Goal: Information Seeking & Learning: Learn about a topic

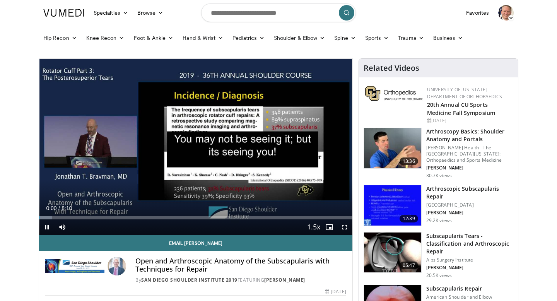
scroll to position [27, 0]
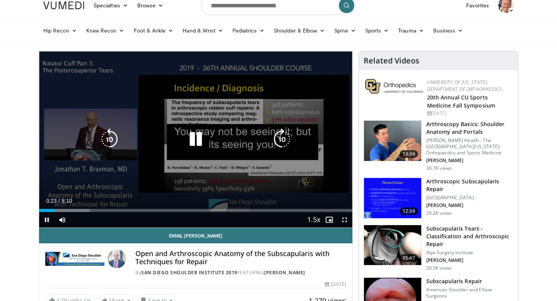
click at [284, 99] on div "10 seconds Tap to unmute" at bounding box center [195, 139] width 313 height 176
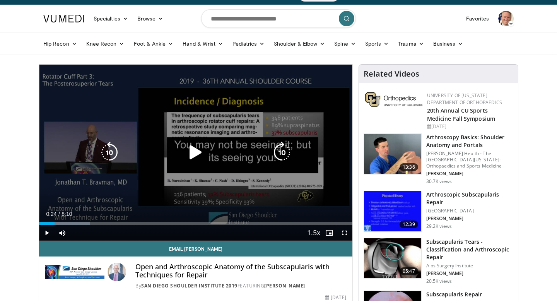
scroll to position [0, 0]
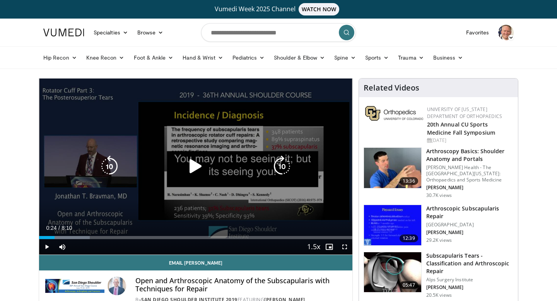
click at [176, 140] on div "10 seconds Tap to unmute" at bounding box center [195, 167] width 313 height 176
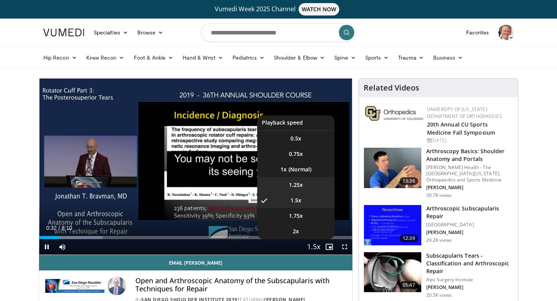
click at [305, 181] on li "1.25x" at bounding box center [295, 184] width 77 height 15
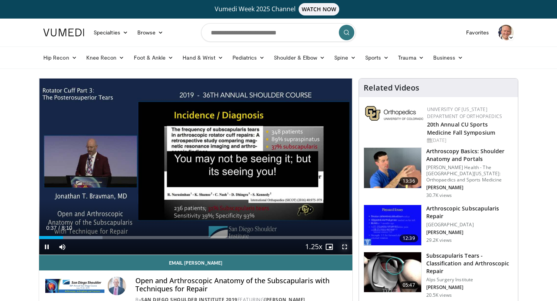
click at [343, 247] on span "Video Player" at bounding box center [344, 246] width 15 height 15
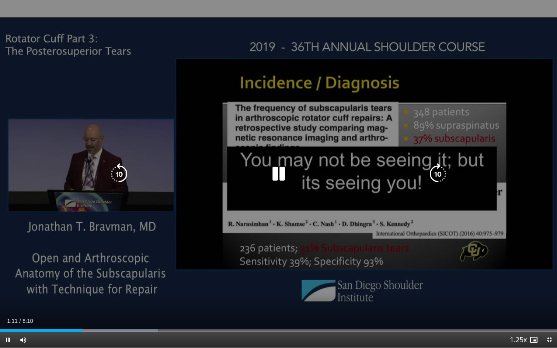
click at [533, 156] on div "10 seconds Tap to unmute" at bounding box center [278, 174] width 557 height 348
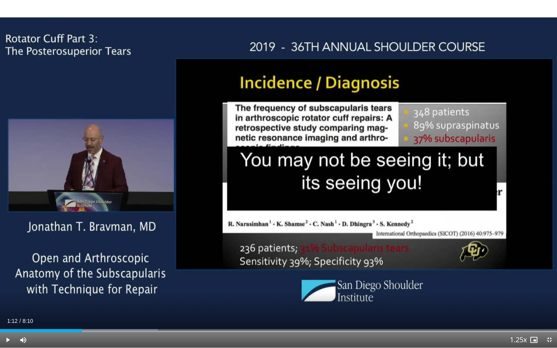
click at [533, 156] on div "10 seconds Tap to unmute" at bounding box center [278, 174] width 557 height 348
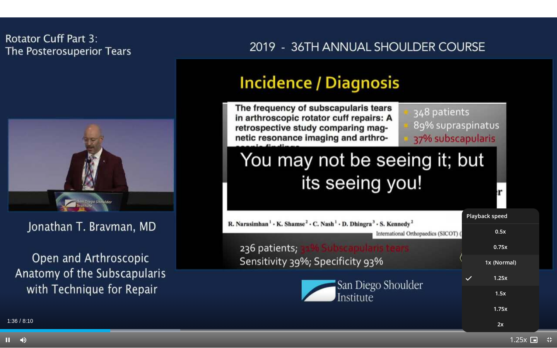
click at [512, 258] on li "1x" at bounding box center [500, 262] width 77 height 15
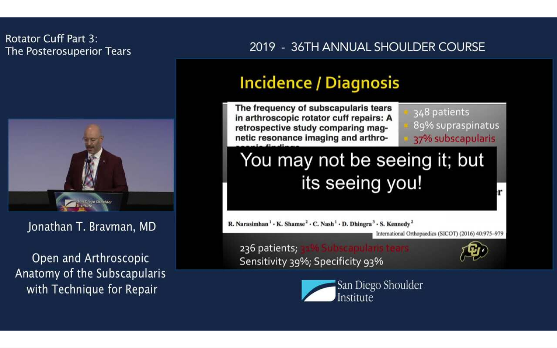
click at [511, 301] on button "Playback Rate" at bounding box center [518, 339] width 15 height 15
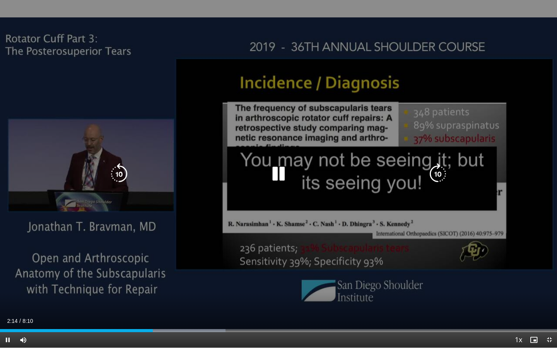
click at [486, 176] on div "10 seconds Tap to unmute" at bounding box center [278, 174] width 557 height 348
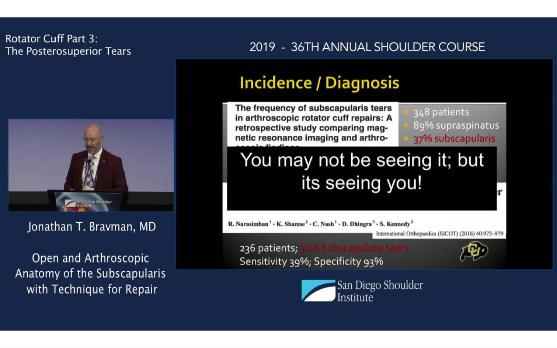
click at [486, 176] on div "10 seconds Tap to unmute" at bounding box center [278, 174] width 557 height 348
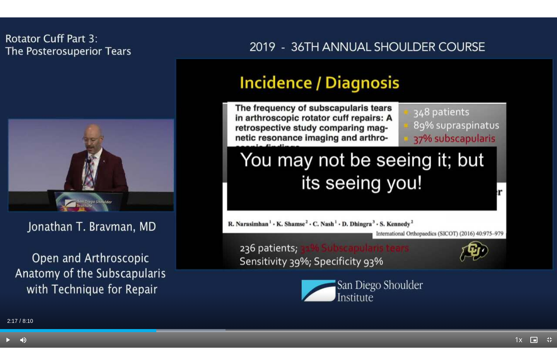
click at [486, 176] on div "10 seconds Tap to unmute" at bounding box center [278, 174] width 557 height 348
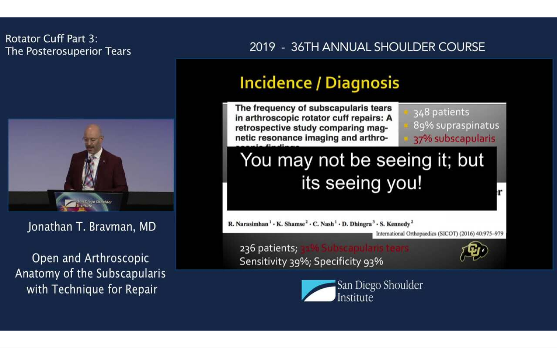
click at [486, 176] on div "10 seconds Tap to unmute" at bounding box center [278, 174] width 557 height 348
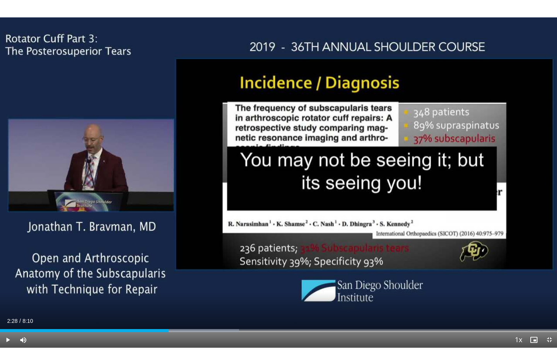
click at [486, 176] on div "10 seconds Tap to unmute" at bounding box center [278, 174] width 557 height 348
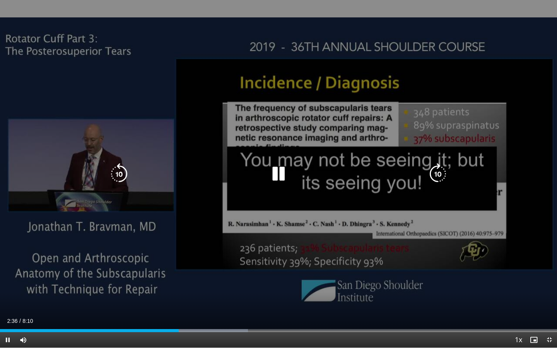
click at [465, 185] on div "10 seconds Tap to unmute" at bounding box center [278, 174] width 557 height 348
click at [120, 171] on icon "Video Player" at bounding box center [119, 174] width 22 height 22
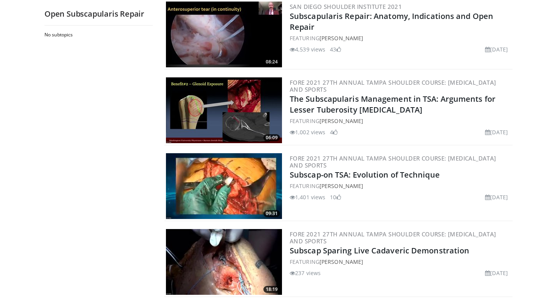
scroll to position [1394, 0]
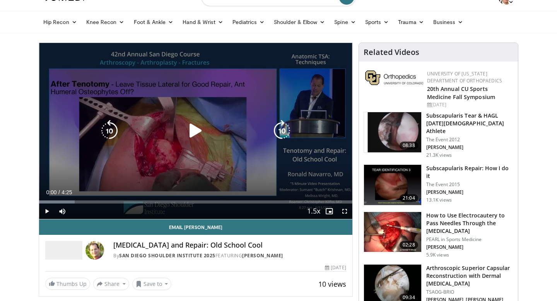
scroll to position [32, 0]
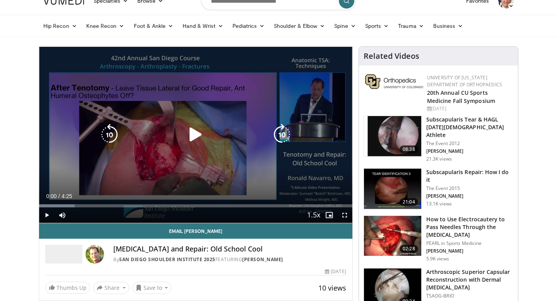
click at [198, 137] on icon "Video Player" at bounding box center [196, 135] width 22 height 22
click at [196, 135] on icon "Video Player" at bounding box center [196, 135] width 22 height 22
click at [194, 131] on icon "Video Player" at bounding box center [196, 135] width 22 height 22
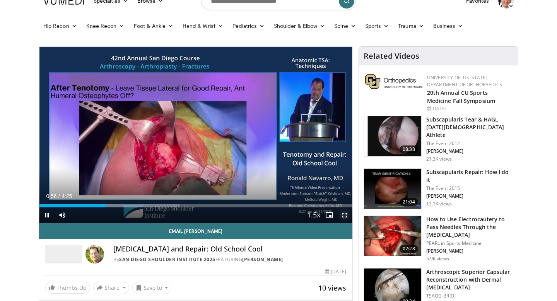
click at [347, 219] on span "Video Player" at bounding box center [344, 214] width 15 height 15
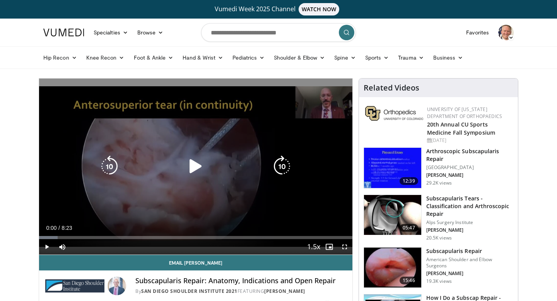
click at [253, 173] on div "Video Player" at bounding box center [196, 166] width 188 height 15
click at [192, 164] on icon "Video Player" at bounding box center [196, 166] width 22 height 22
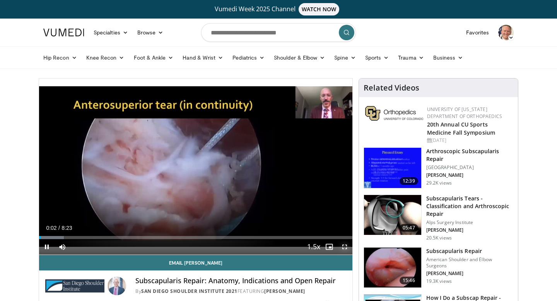
click at [346, 246] on span "Video Player" at bounding box center [344, 246] width 15 height 15
click at [345, 246] on span "Video Player" at bounding box center [344, 246] width 15 height 15
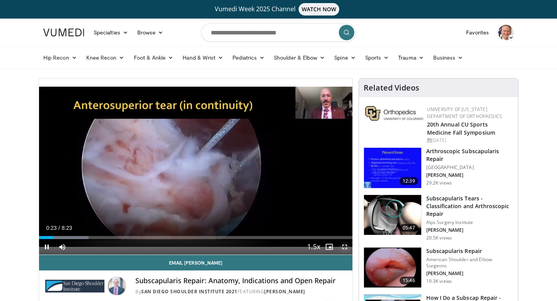
click at [345, 246] on span "Video Player" at bounding box center [344, 246] width 15 height 15
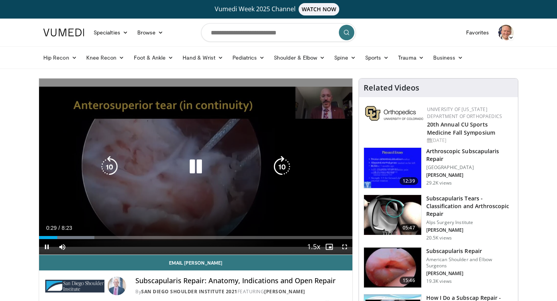
click at [198, 166] on icon "Video Player" at bounding box center [196, 167] width 22 height 22
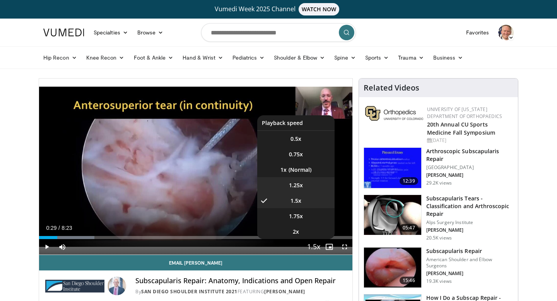
click at [292, 185] on span "1.25x" at bounding box center [296, 185] width 14 height 8
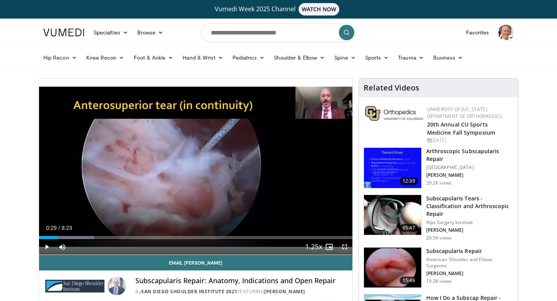
click at [344, 249] on span "Video Player" at bounding box center [344, 246] width 15 height 15
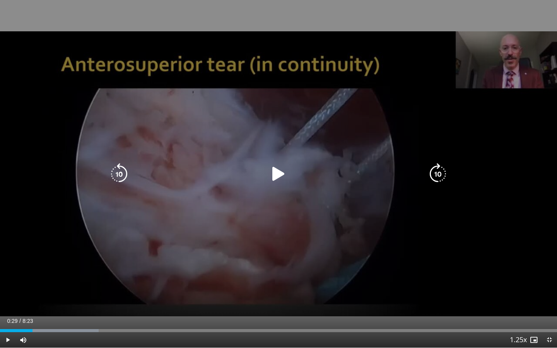
click at [279, 174] on icon "Video Player" at bounding box center [279, 174] width 22 height 22
click at [231, 128] on div "10 seconds Tap to unmute" at bounding box center [278, 174] width 557 height 348
click at [278, 176] on icon "Video Player" at bounding box center [279, 174] width 22 height 22
click at [434, 173] on icon "Video Player" at bounding box center [438, 174] width 22 height 22
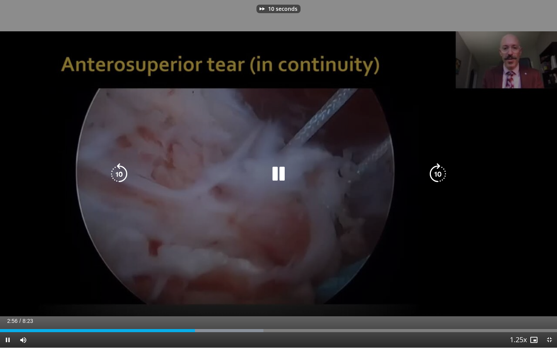
click at [434, 173] on icon "Video Player" at bounding box center [438, 174] width 22 height 22
click at [437, 165] on icon "Video Player" at bounding box center [438, 174] width 22 height 22
click at [438, 176] on icon "Video Player" at bounding box center [438, 174] width 22 height 22
click at [440, 178] on icon "Video Player" at bounding box center [438, 174] width 22 height 22
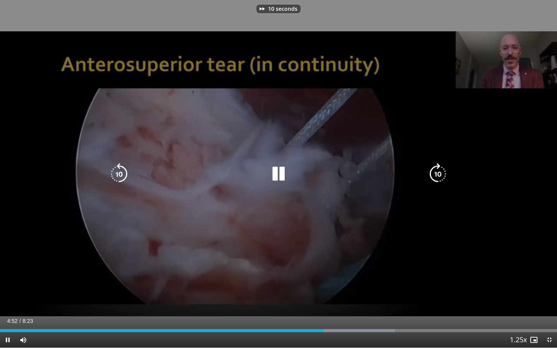
click at [437, 171] on icon "Video Player" at bounding box center [438, 174] width 22 height 22
click at [437, 175] on icon "Video Player" at bounding box center [438, 174] width 22 height 22
